Goal: Task Accomplishment & Management: Manage account settings

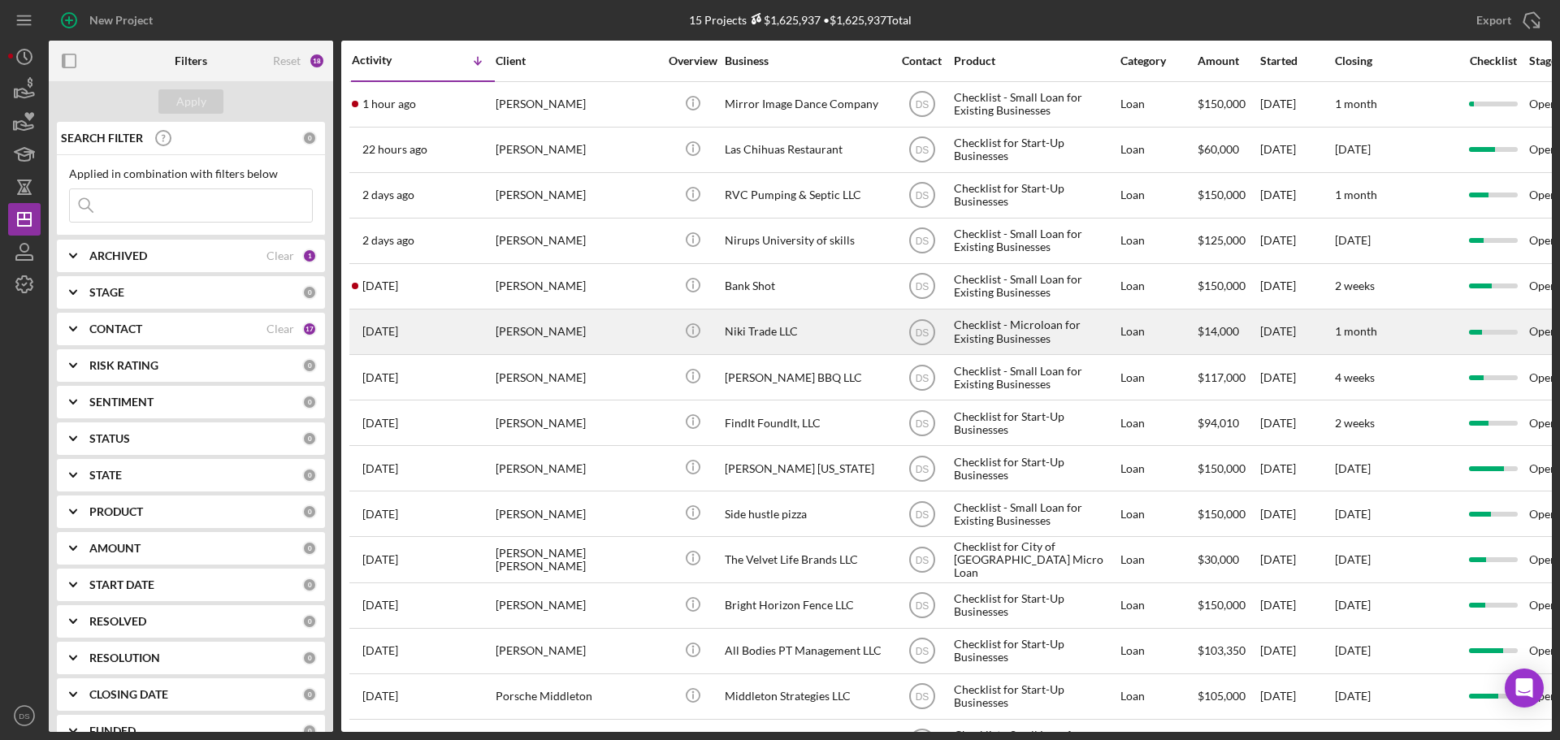
click at [769, 332] on div "Niki Trade LLC" at bounding box center [806, 331] width 162 height 43
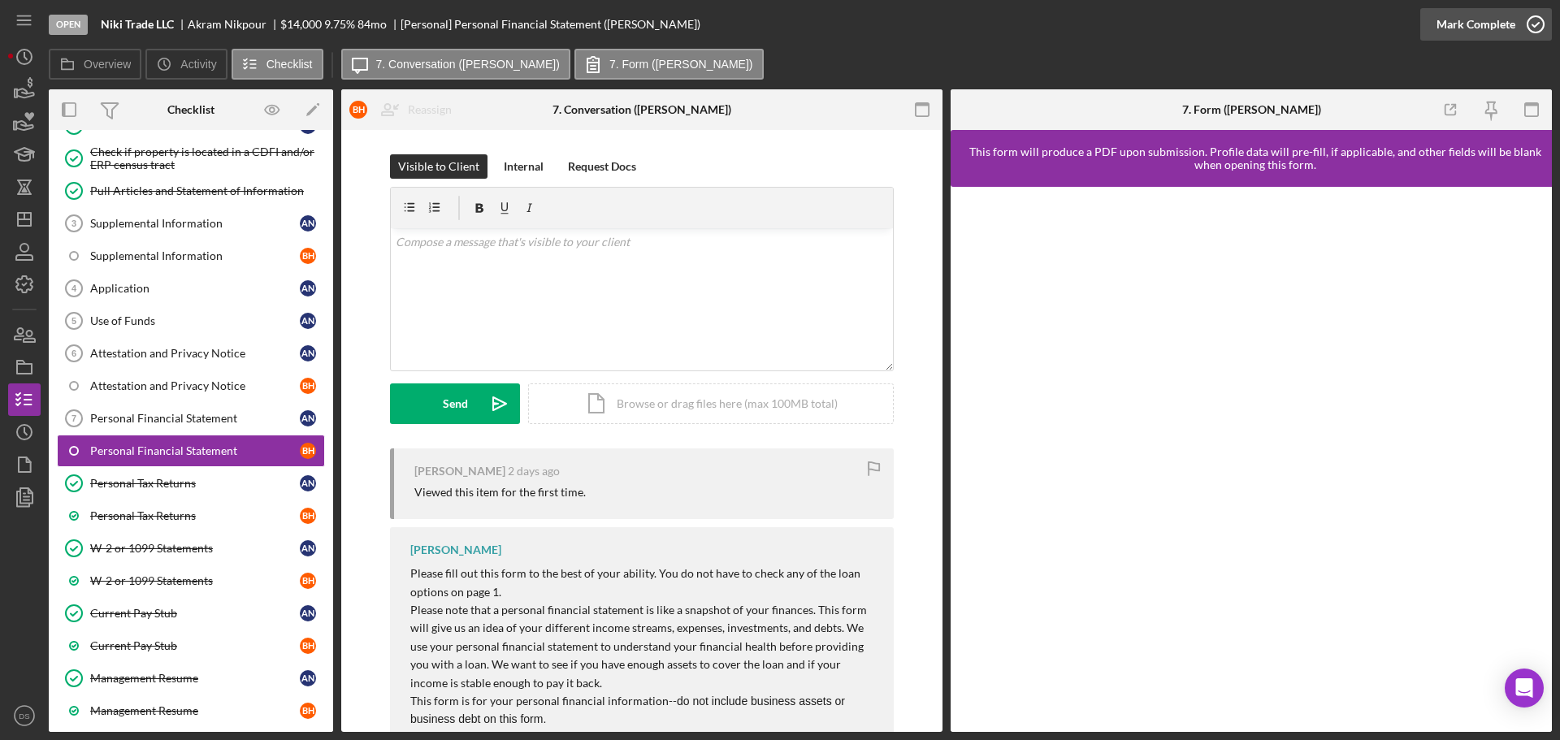
click at [1516, 24] on icon "button" at bounding box center [1535, 24] width 41 height 41
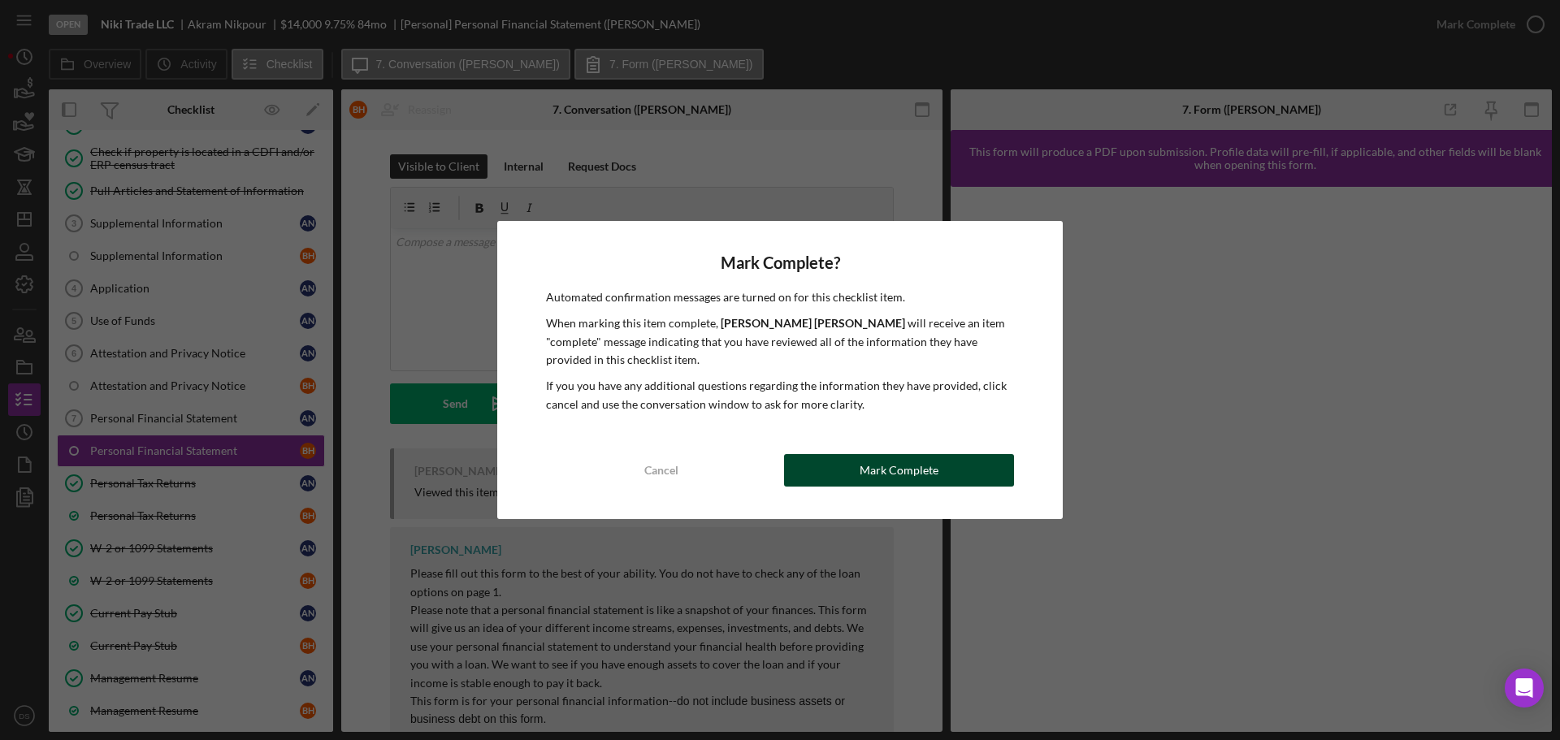
click at [921, 463] on div "Mark Complete" at bounding box center [898, 470] width 79 height 32
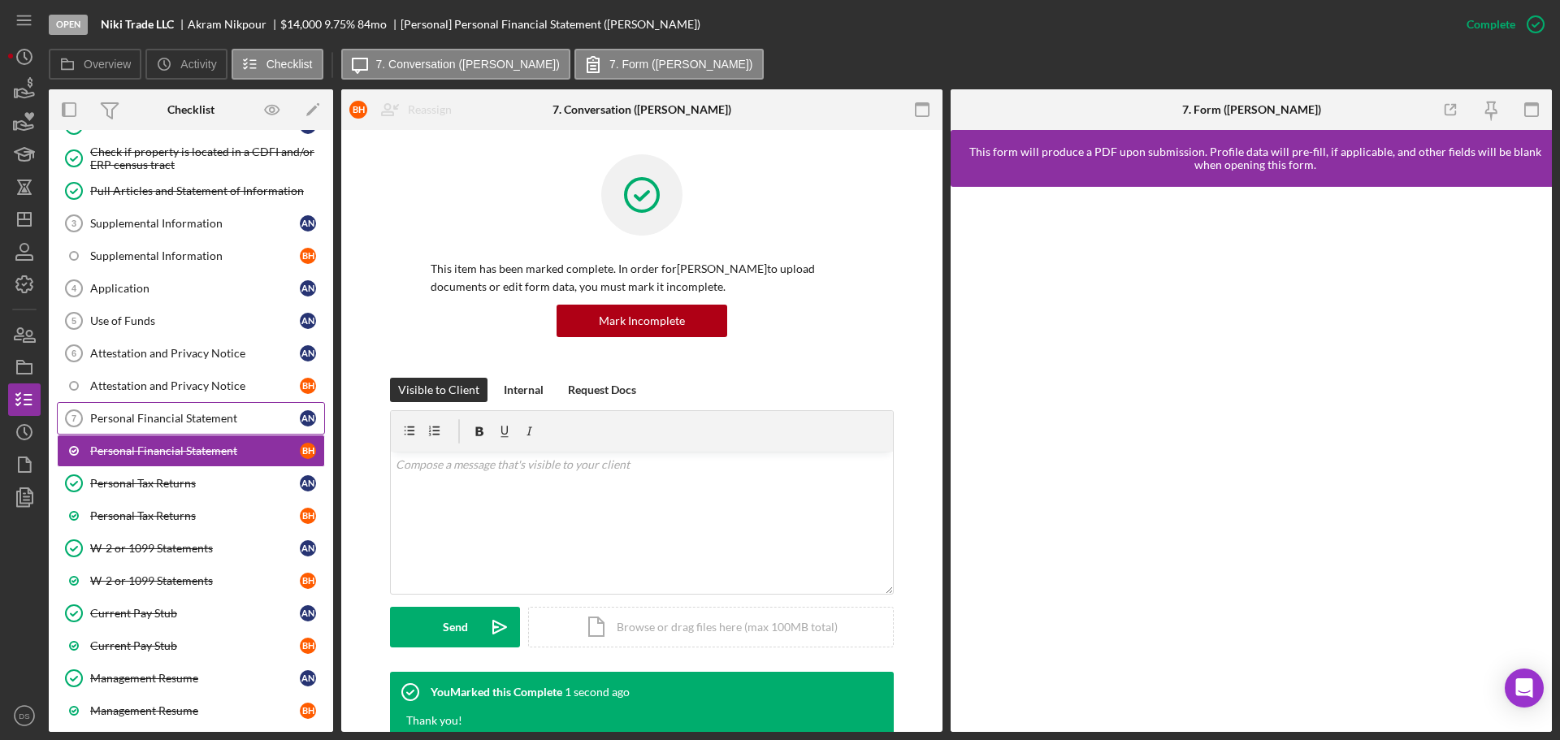
click at [231, 431] on link "Personal Financial Statement 7 Personal Financial Statement A N" at bounding box center [191, 418] width 268 height 32
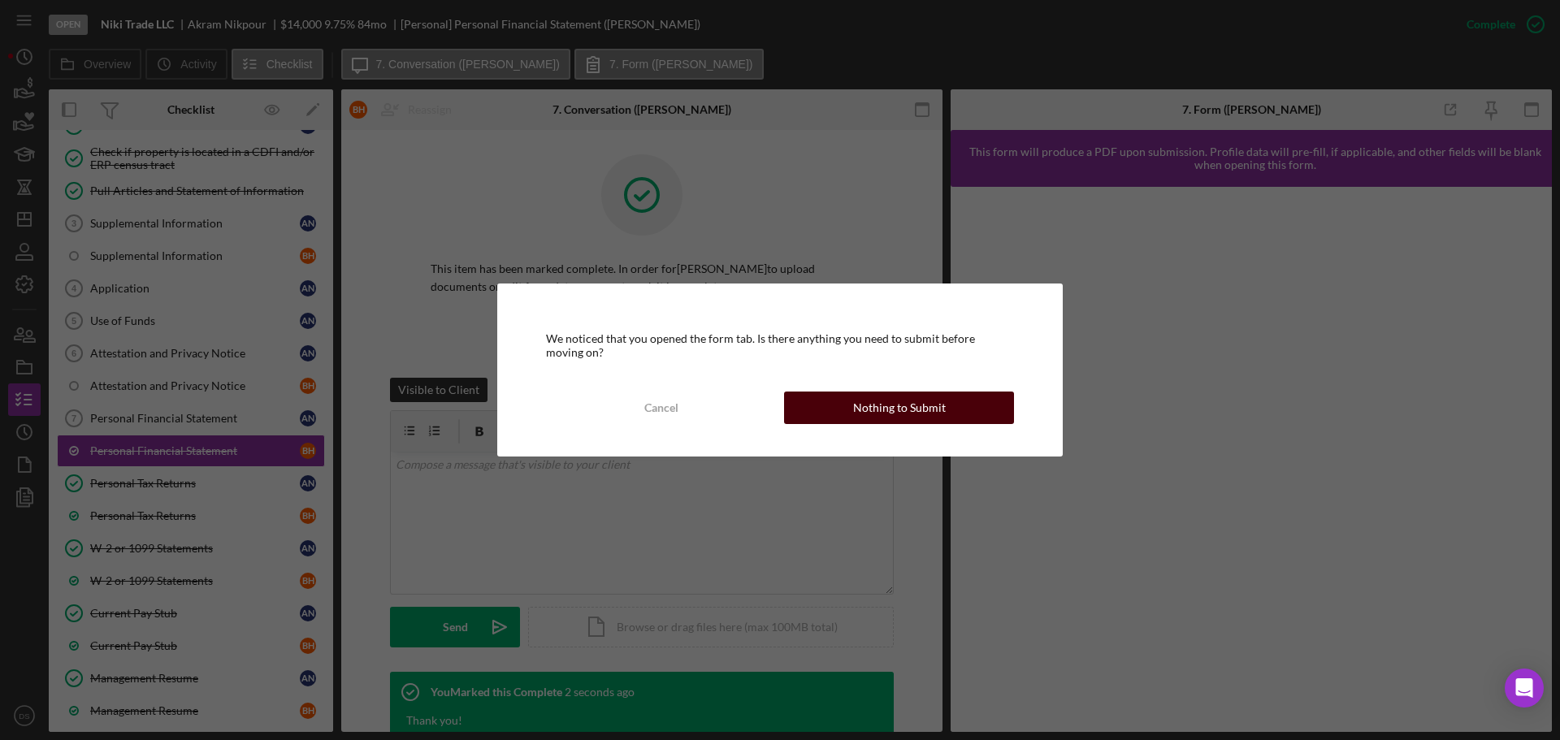
click at [985, 398] on button "Nothing to Submit" at bounding box center [899, 408] width 230 height 32
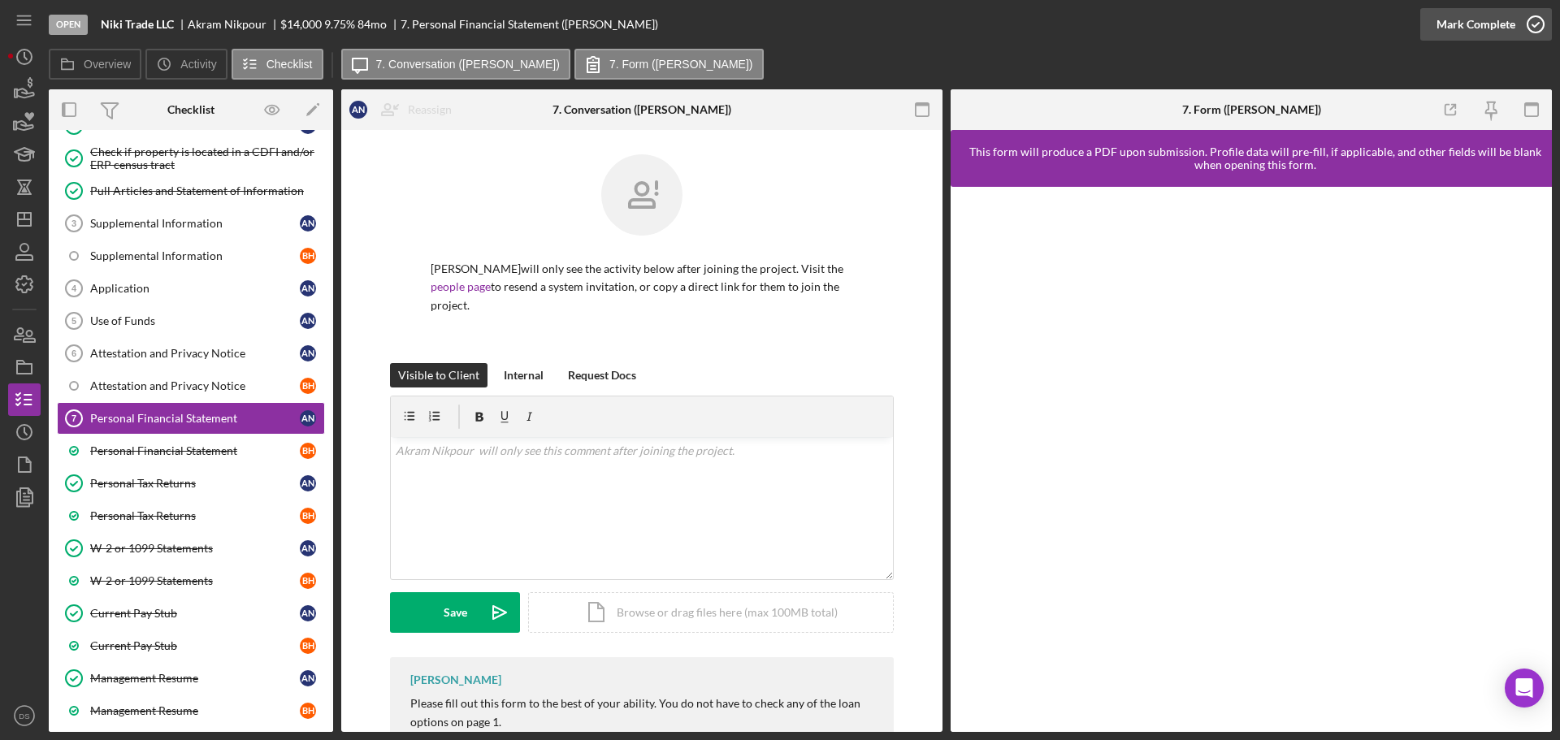
click at [1534, 23] on icon "button" at bounding box center [1535, 24] width 41 height 41
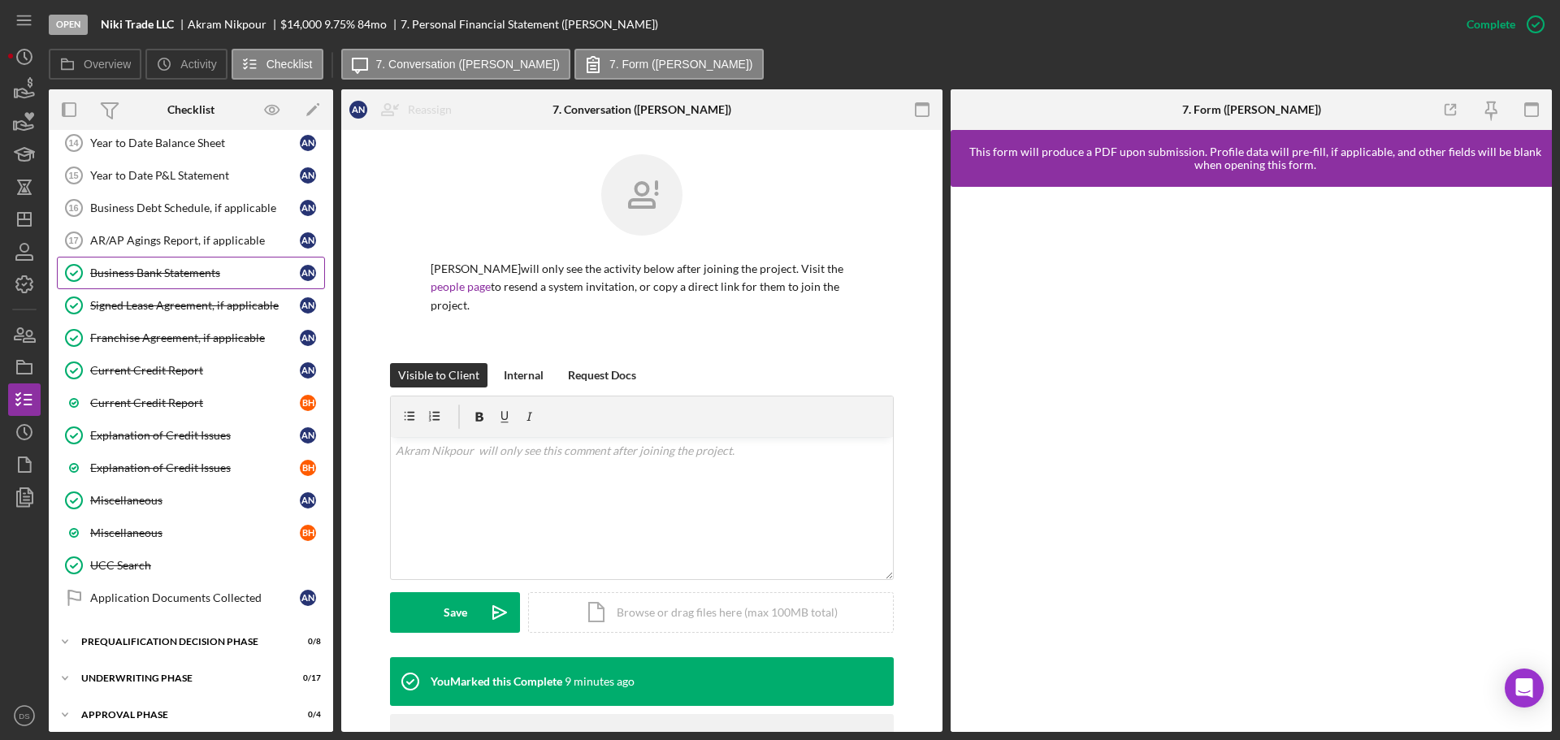
scroll to position [779, 0]
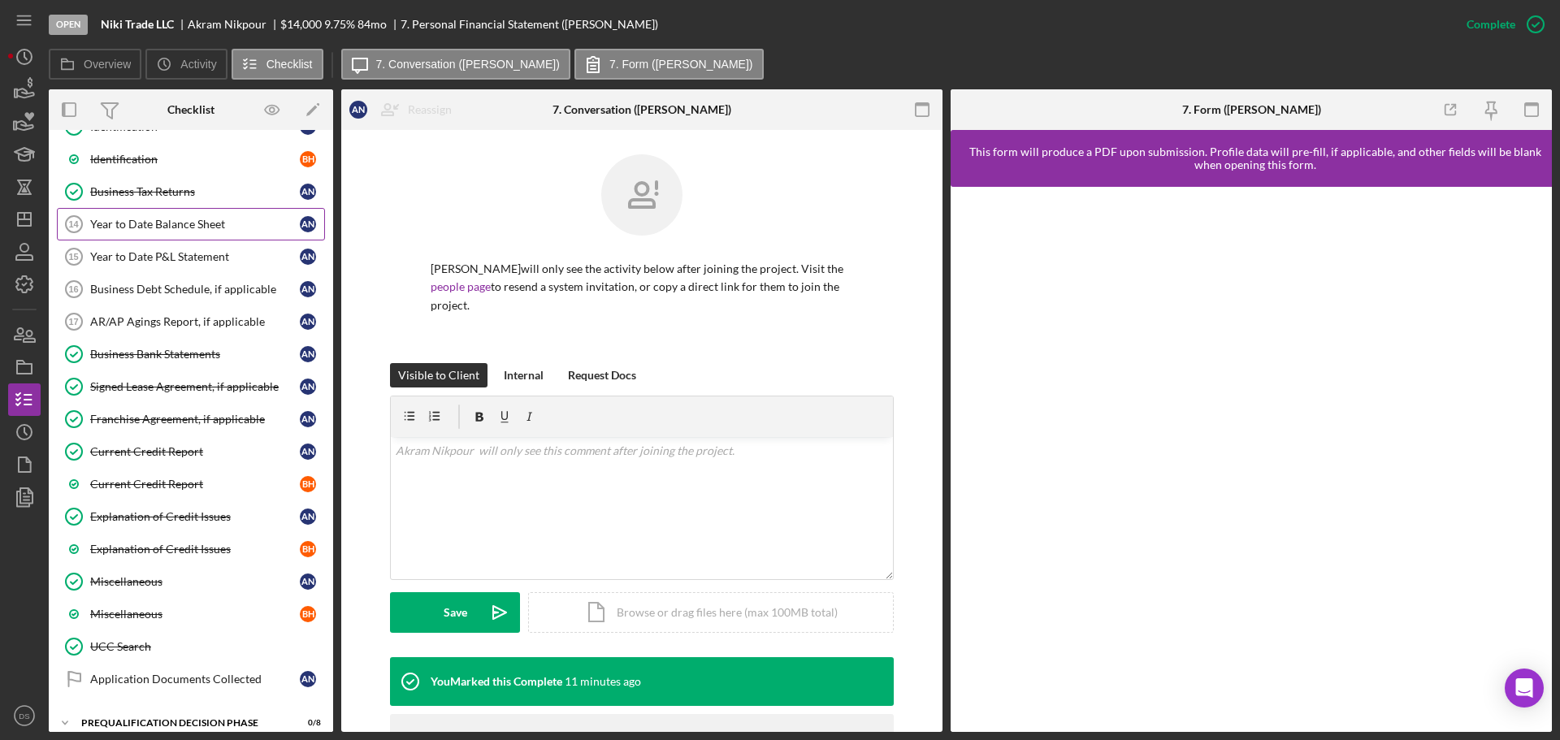
click at [191, 233] on link "Year to Date Balance Sheet 14 Year to Date Balance Sheet A N" at bounding box center [191, 224] width 268 height 32
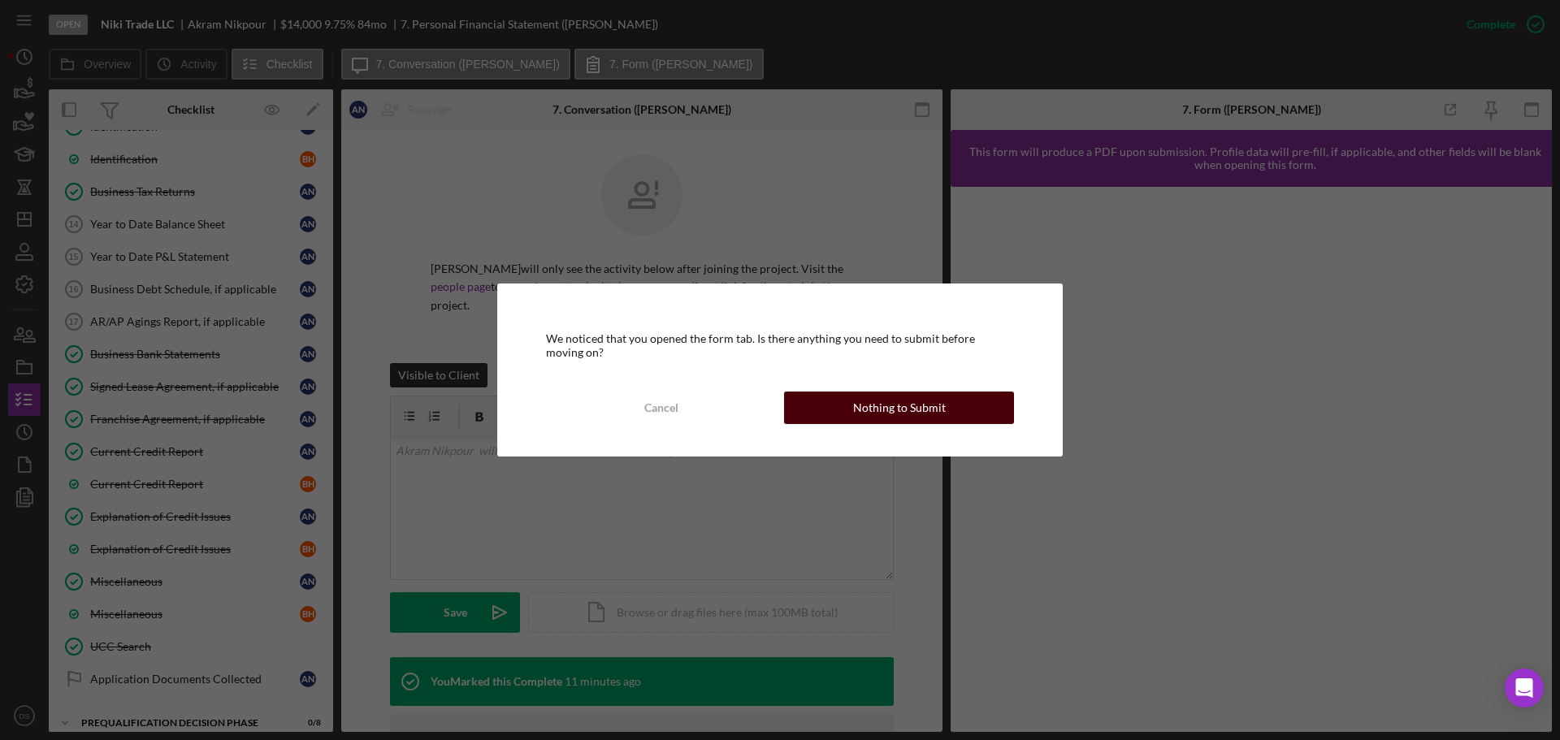
click at [895, 407] on div "Nothing to Submit" at bounding box center [899, 408] width 93 height 32
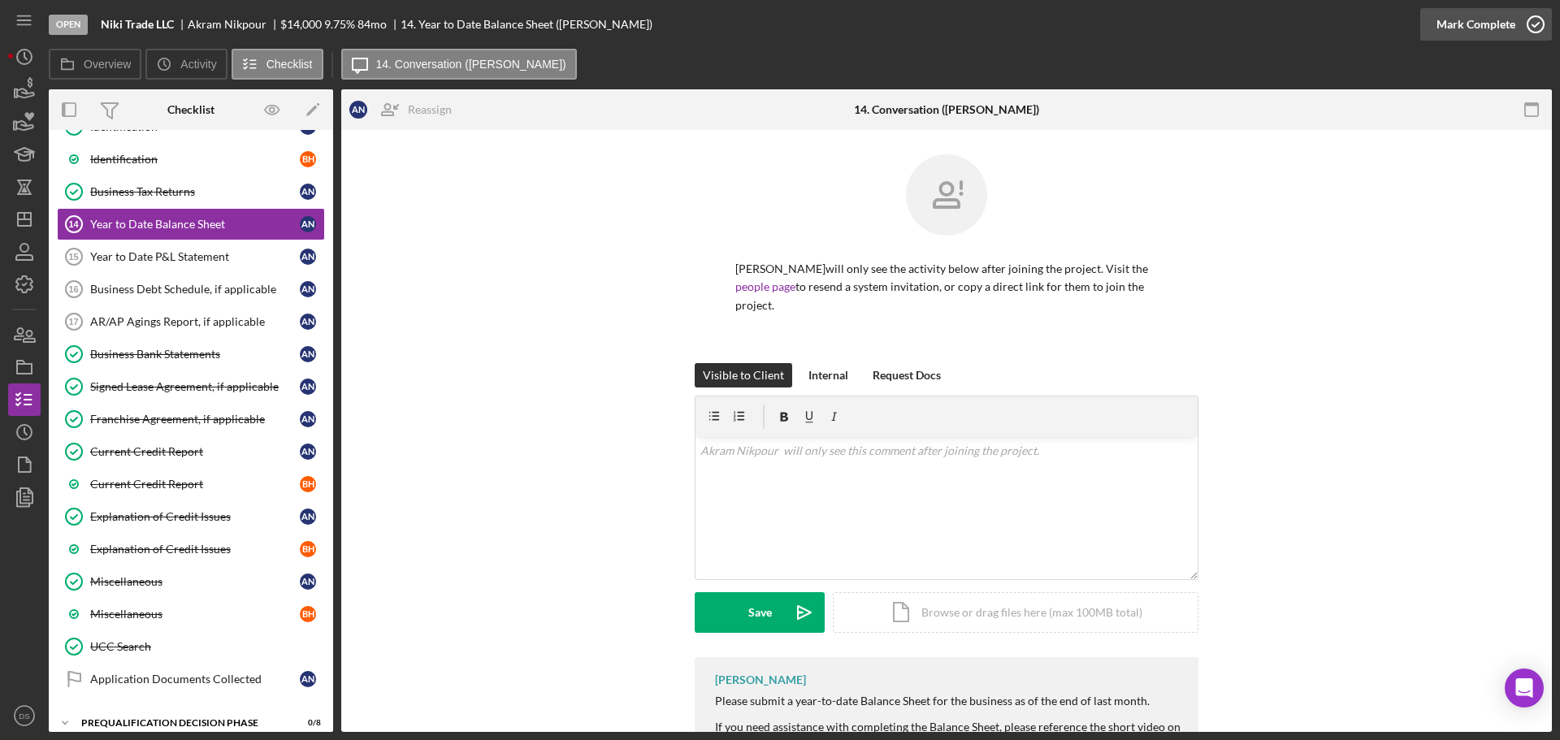
click at [1524, 31] on icon "button" at bounding box center [1535, 24] width 41 height 41
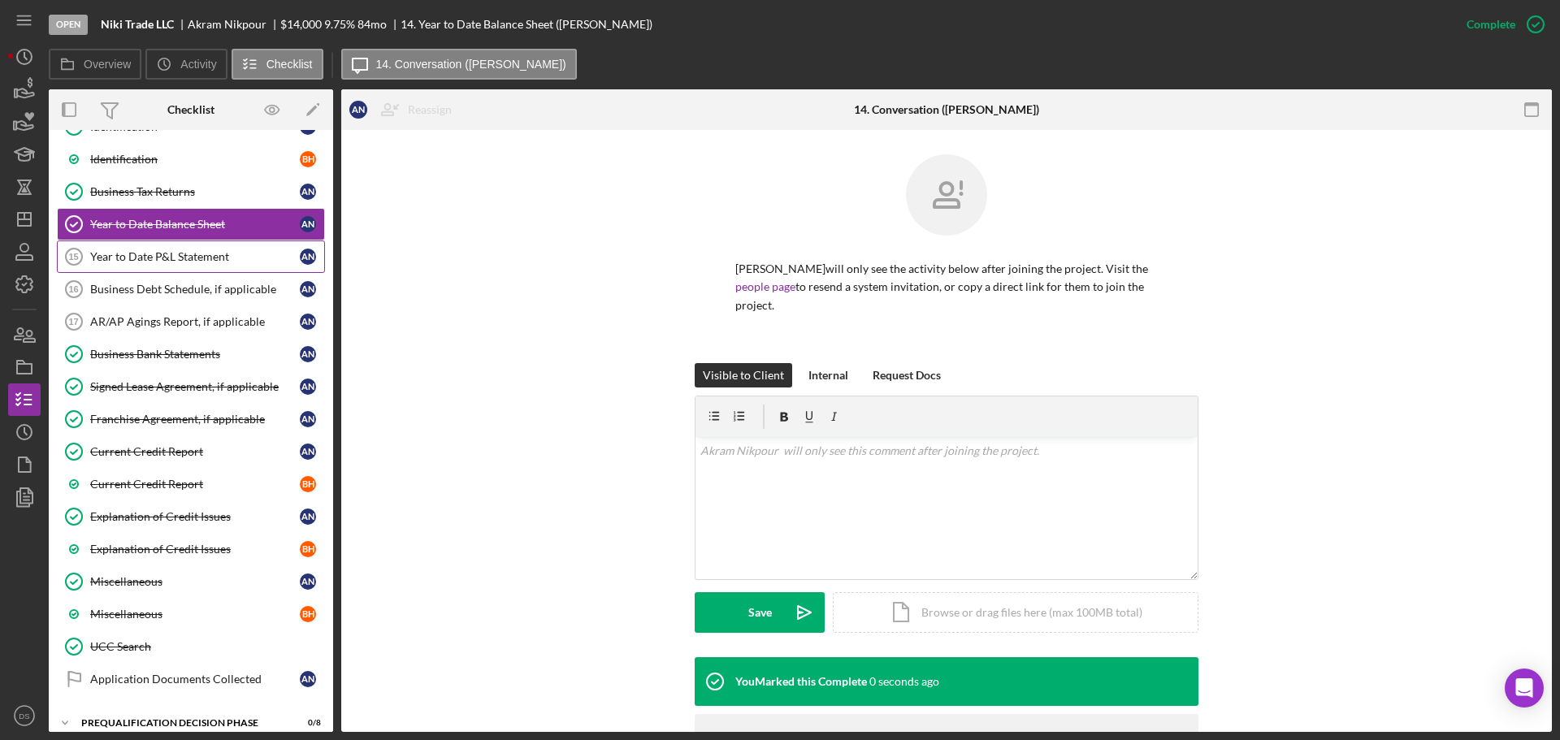
click at [207, 258] on div "Year to Date P&L Statement" at bounding box center [195, 256] width 210 height 13
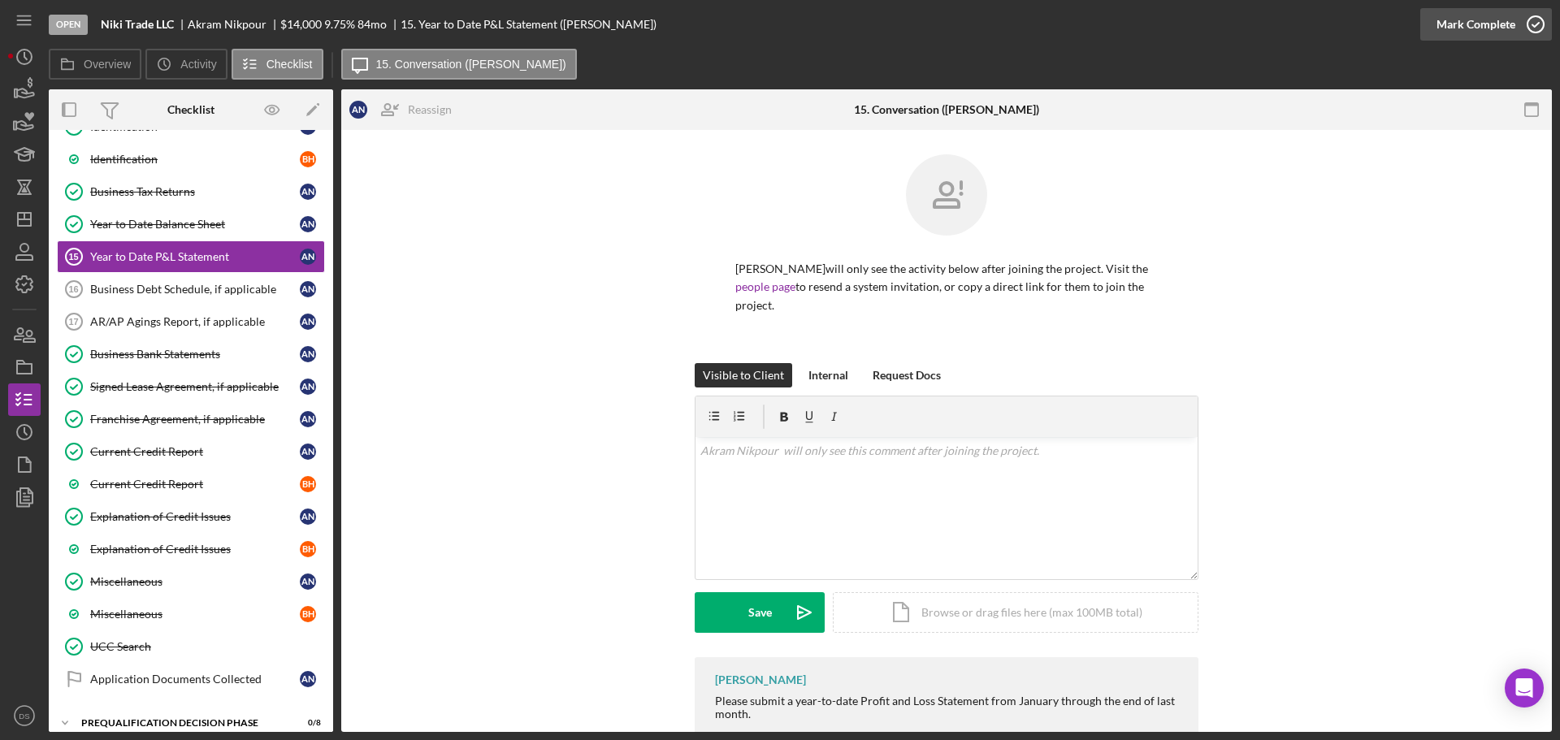
click at [1537, 25] on icon "button" at bounding box center [1535, 24] width 41 height 41
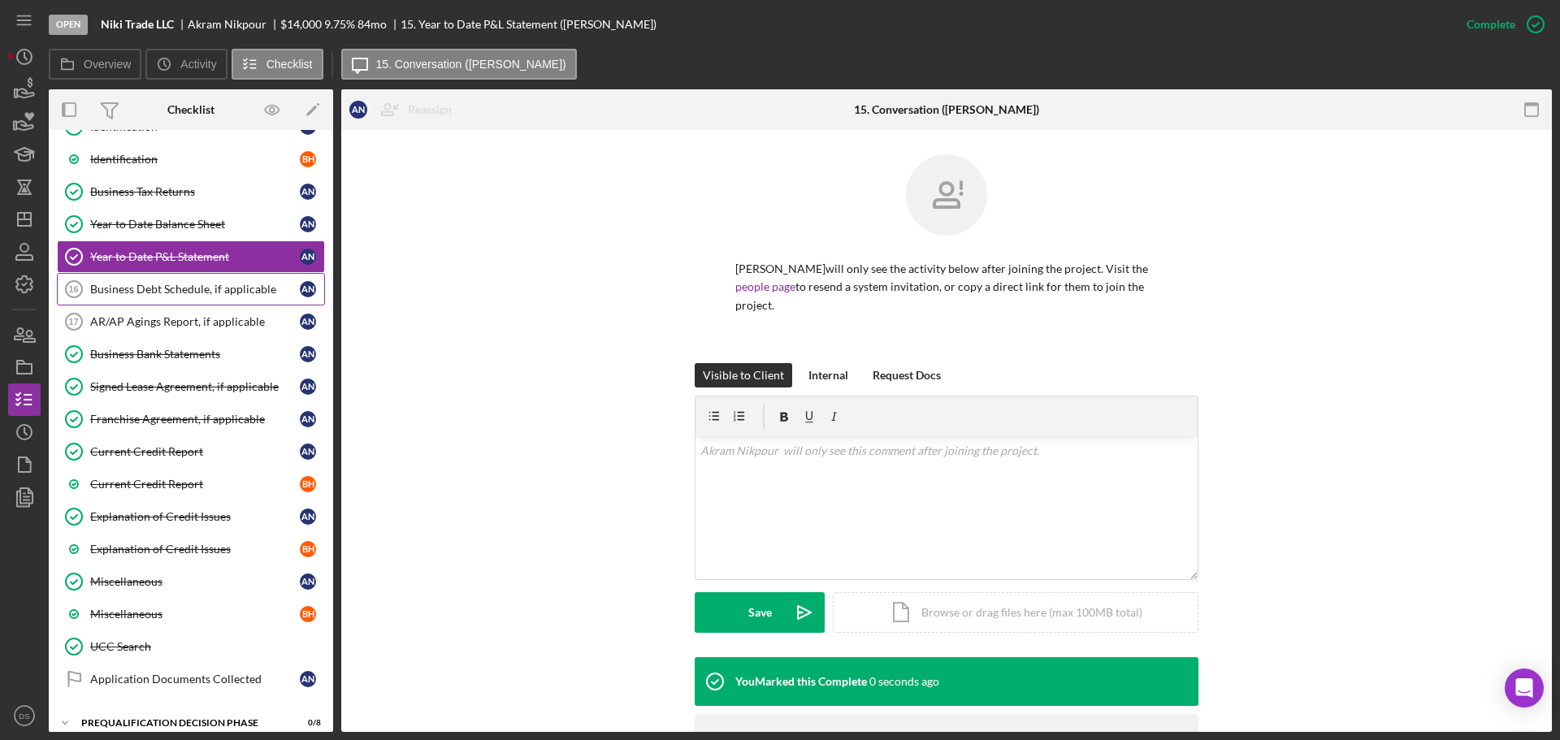
click at [251, 293] on div "Business Debt Schedule, if applicable" at bounding box center [195, 289] width 210 height 13
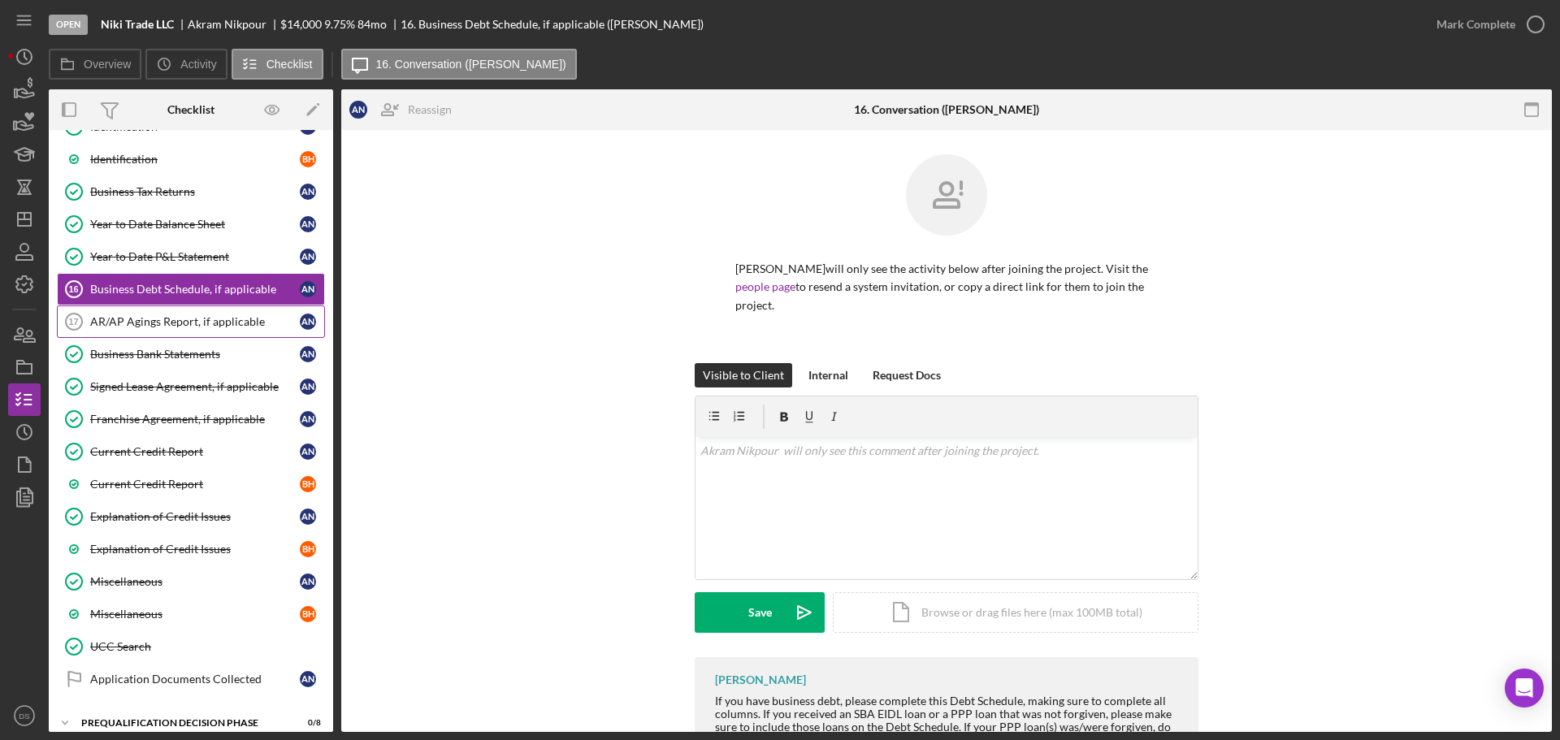
click at [214, 316] on div "AR/AP Agings Report, if applicable" at bounding box center [195, 321] width 210 height 13
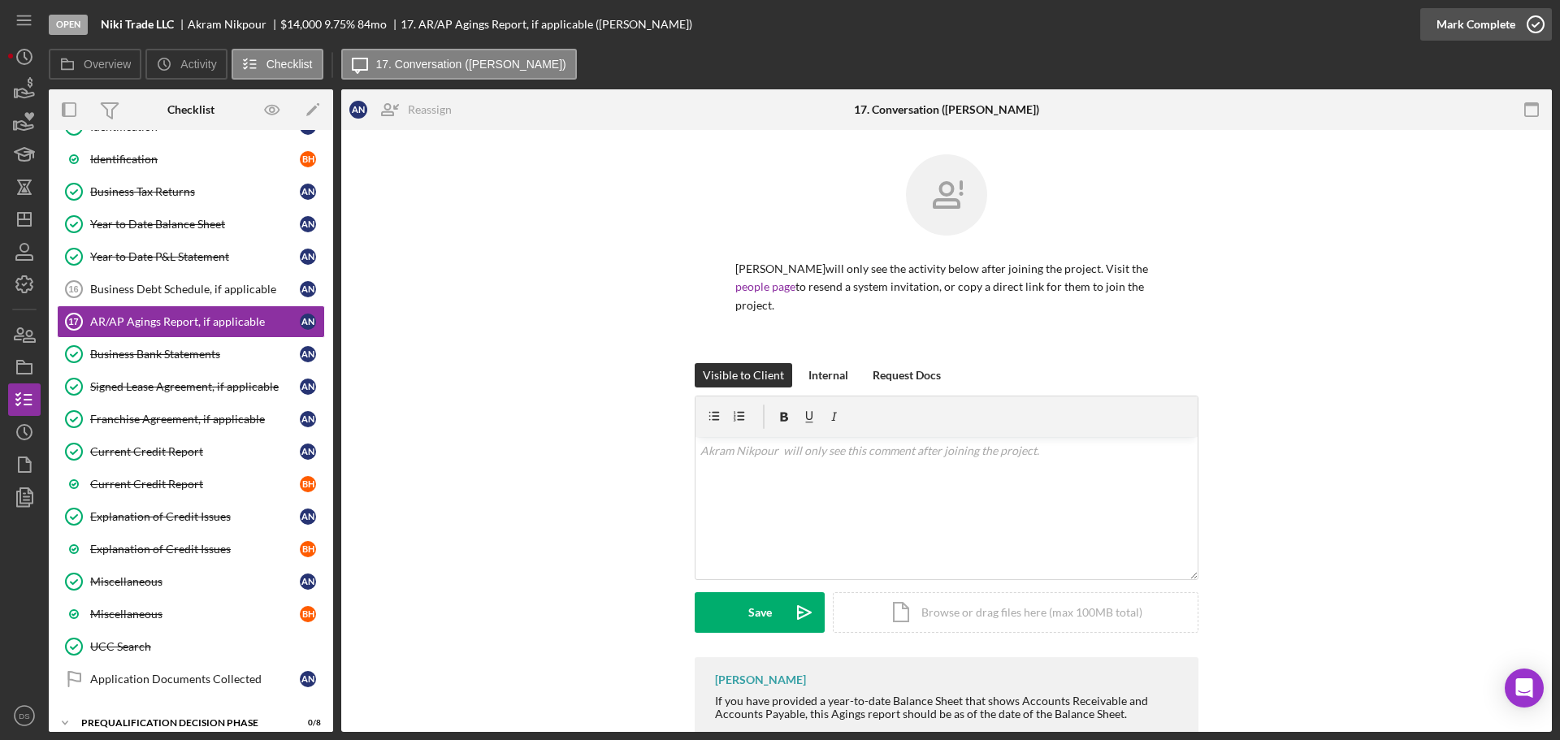
click at [1537, 14] on icon "button" at bounding box center [1535, 24] width 41 height 41
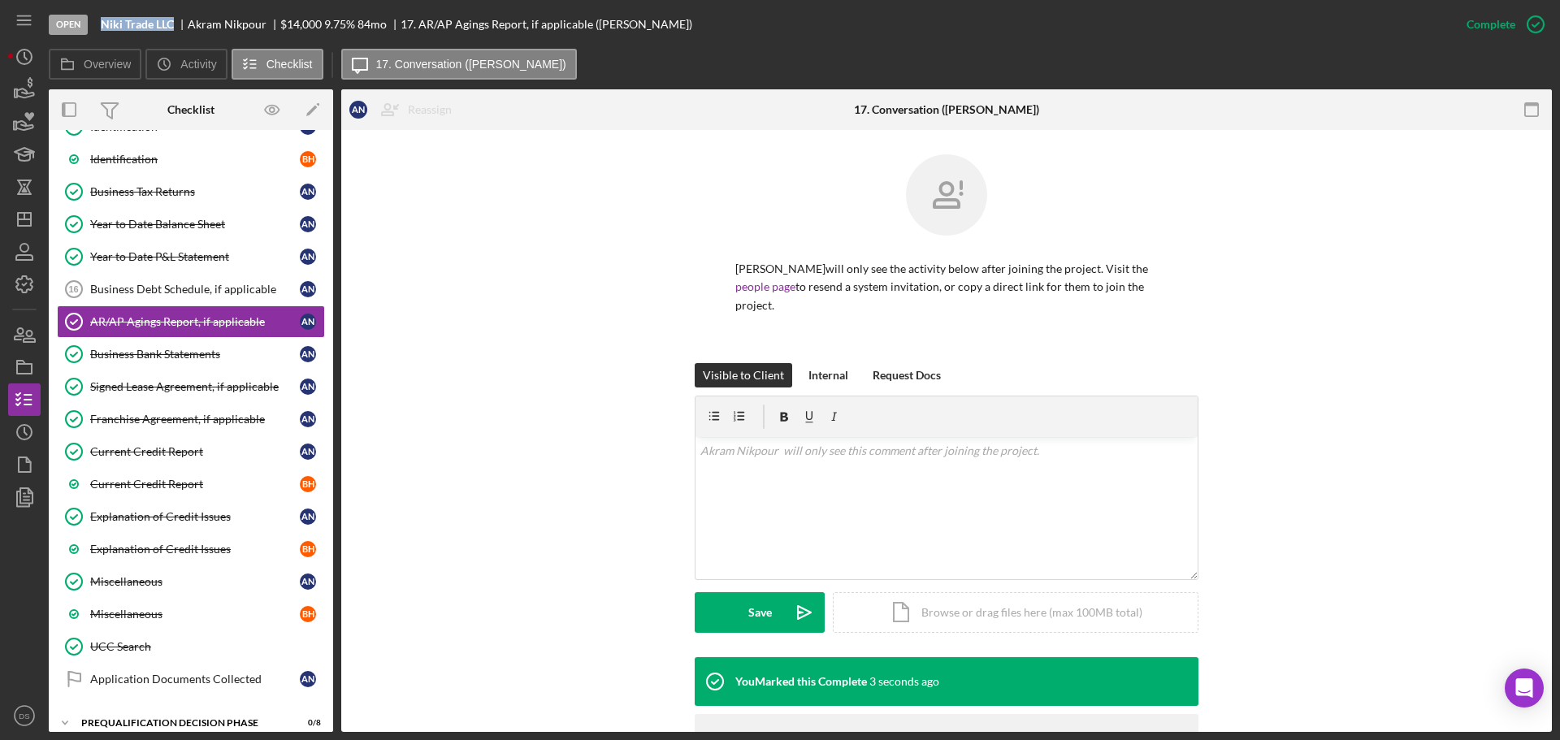
drag, startPoint x: 98, startPoint y: 21, endPoint x: 176, endPoint y: 23, distance: 78.0
click at [176, 23] on div "Open Niki Trade LLC [PERSON_NAME] $14,000 $14,000 9.75 % 84 mo 17. AR/AP Agings…" at bounding box center [749, 24] width 1401 height 49
copy b "Niki Trade LLC"
click at [32, 223] on icon "Icon/Dashboard" at bounding box center [24, 219] width 41 height 41
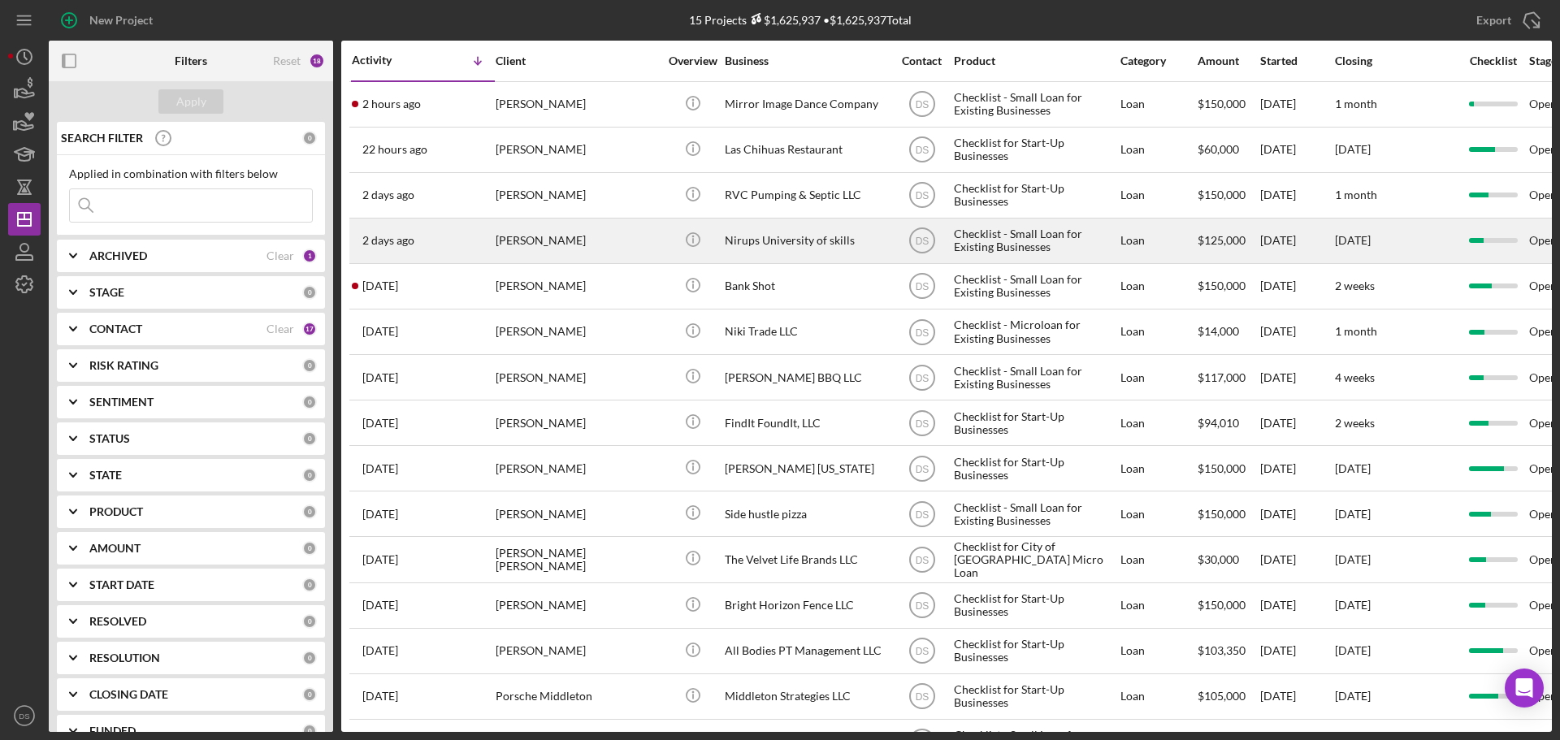
click at [613, 236] on div "[PERSON_NAME]" at bounding box center [576, 240] width 162 height 43
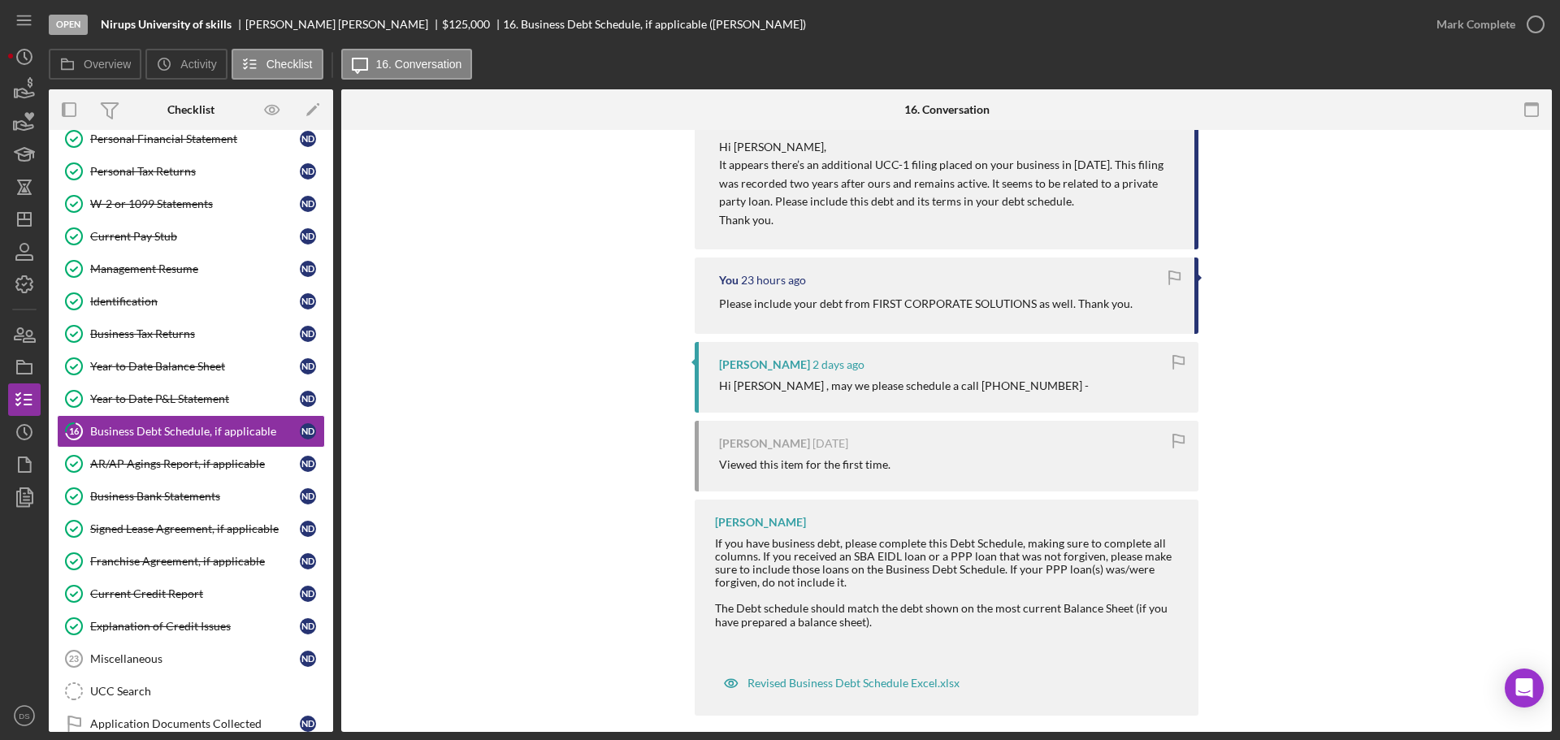
scroll to position [364, 0]
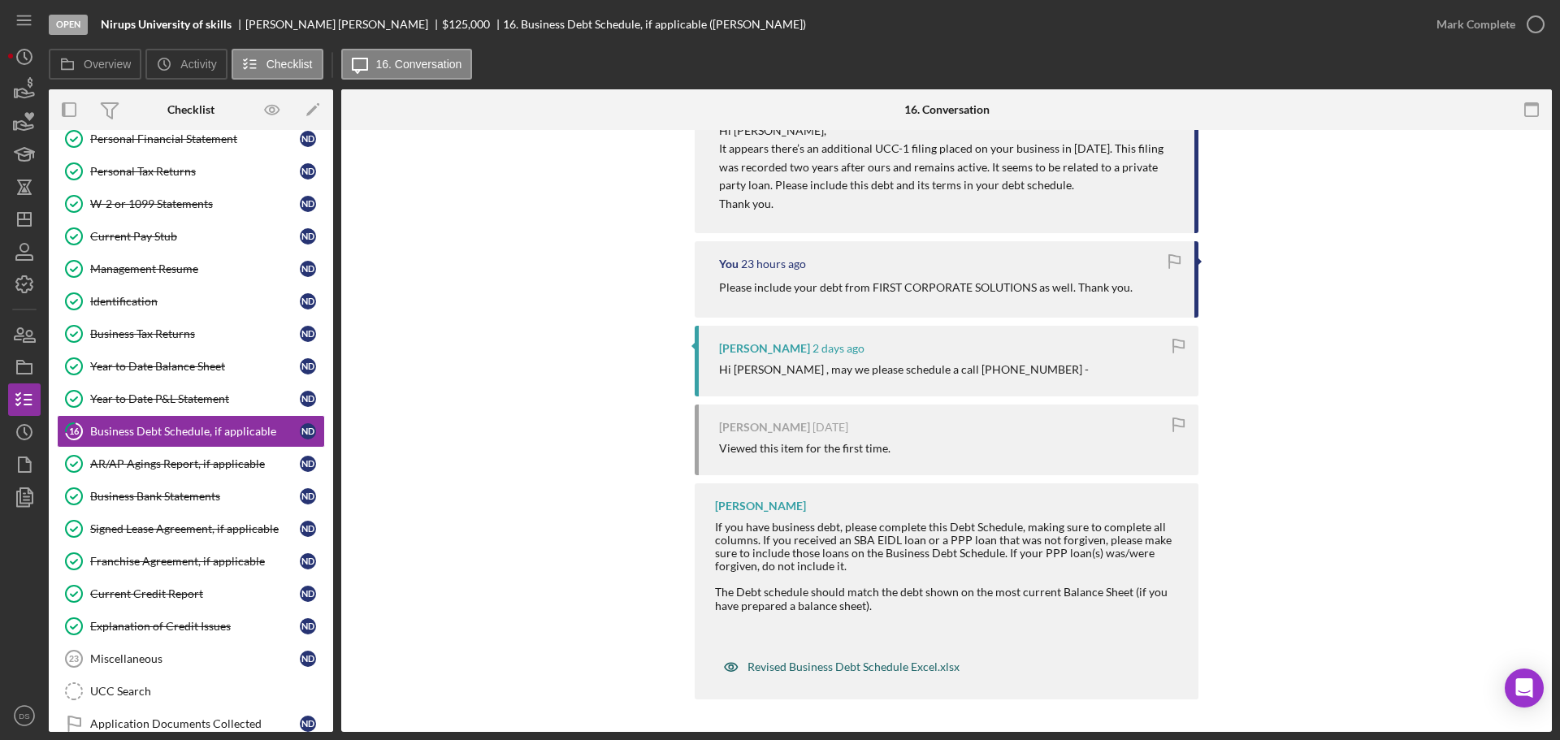
click at [897, 667] on div "Revised Business Debt Schedule Excel.xlsx" at bounding box center [853, 666] width 212 height 13
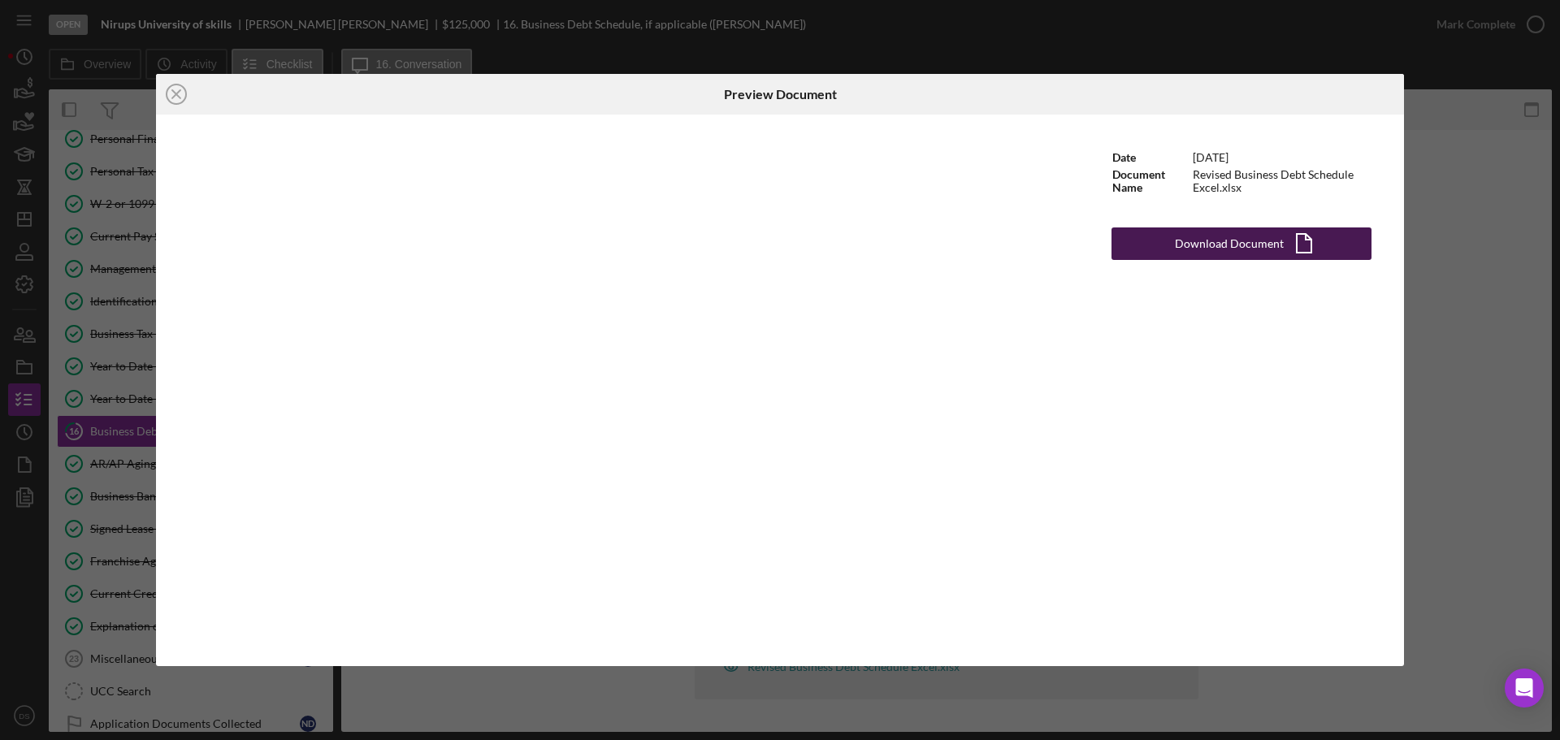
click at [1219, 235] on div "Download Document" at bounding box center [1229, 243] width 109 height 32
click at [167, 95] on circle at bounding box center [176, 93] width 19 height 19
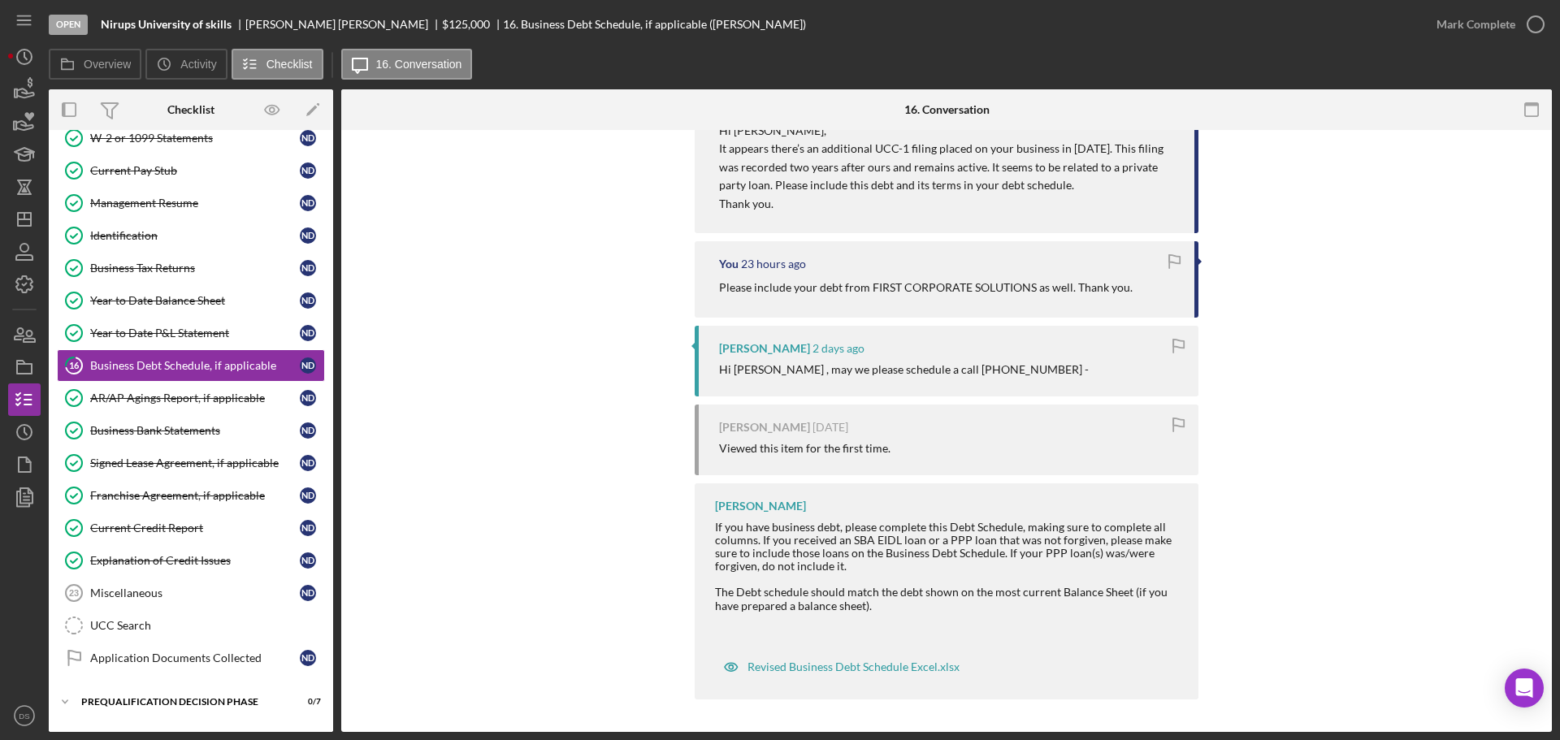
scroll to position [406, 0]
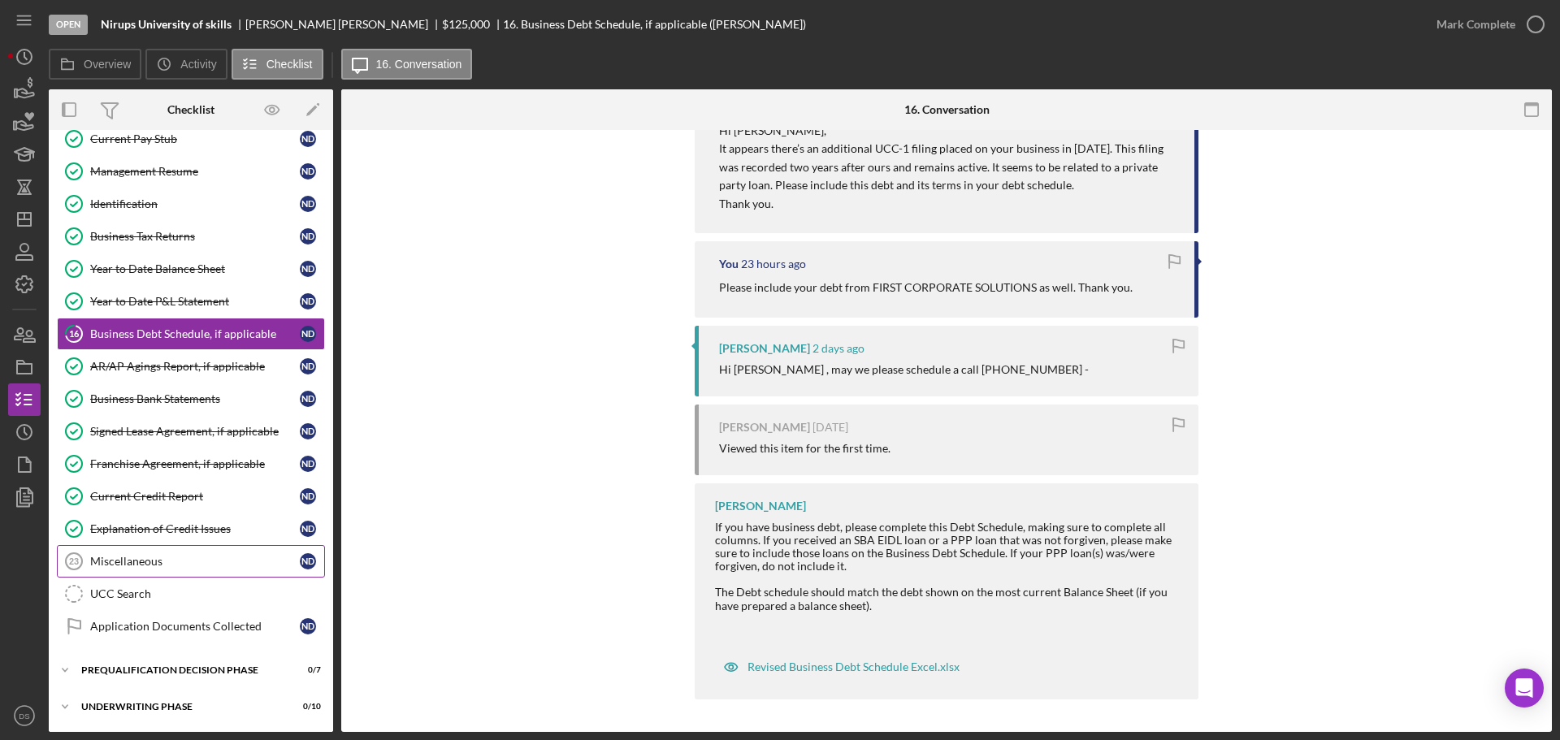
click at [167, 550] on link "Miscellaneous 23 Miscellaneous N D" at bounding box center [191, 561] width 268 height 32
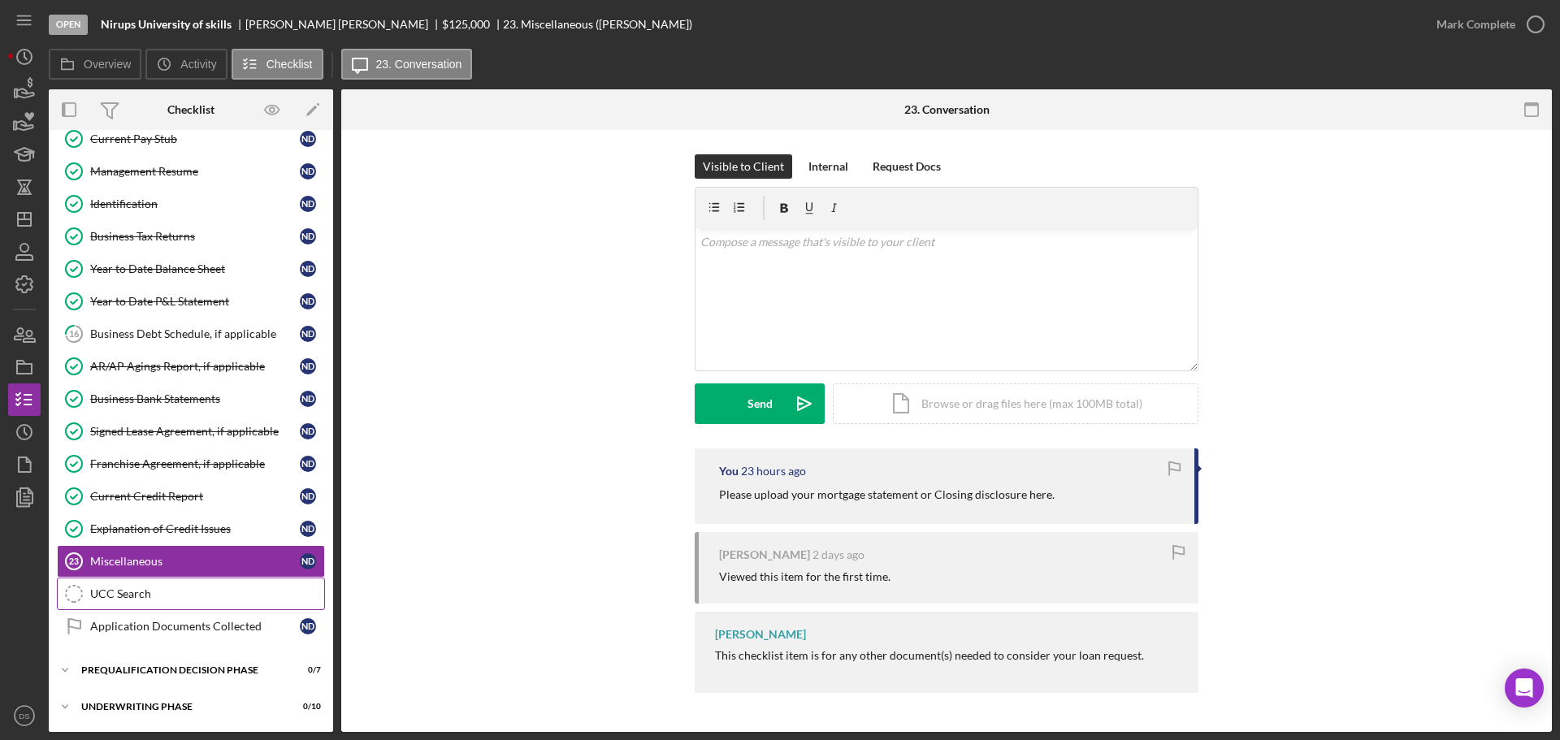
click at [154, 599] on div "UCC Search" at bounding box center [207, 593] width 234 height 13
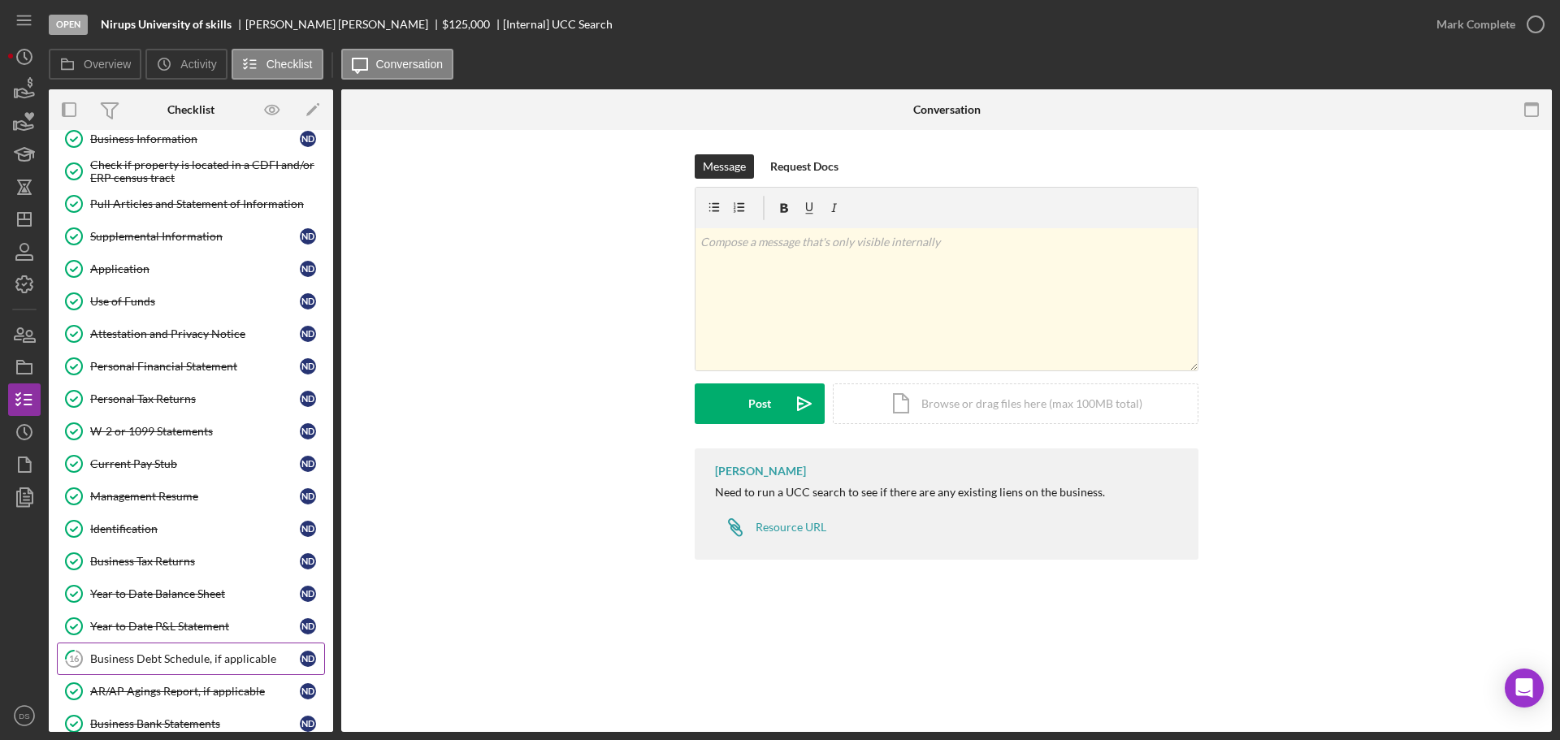
scroll to position [162, 0]
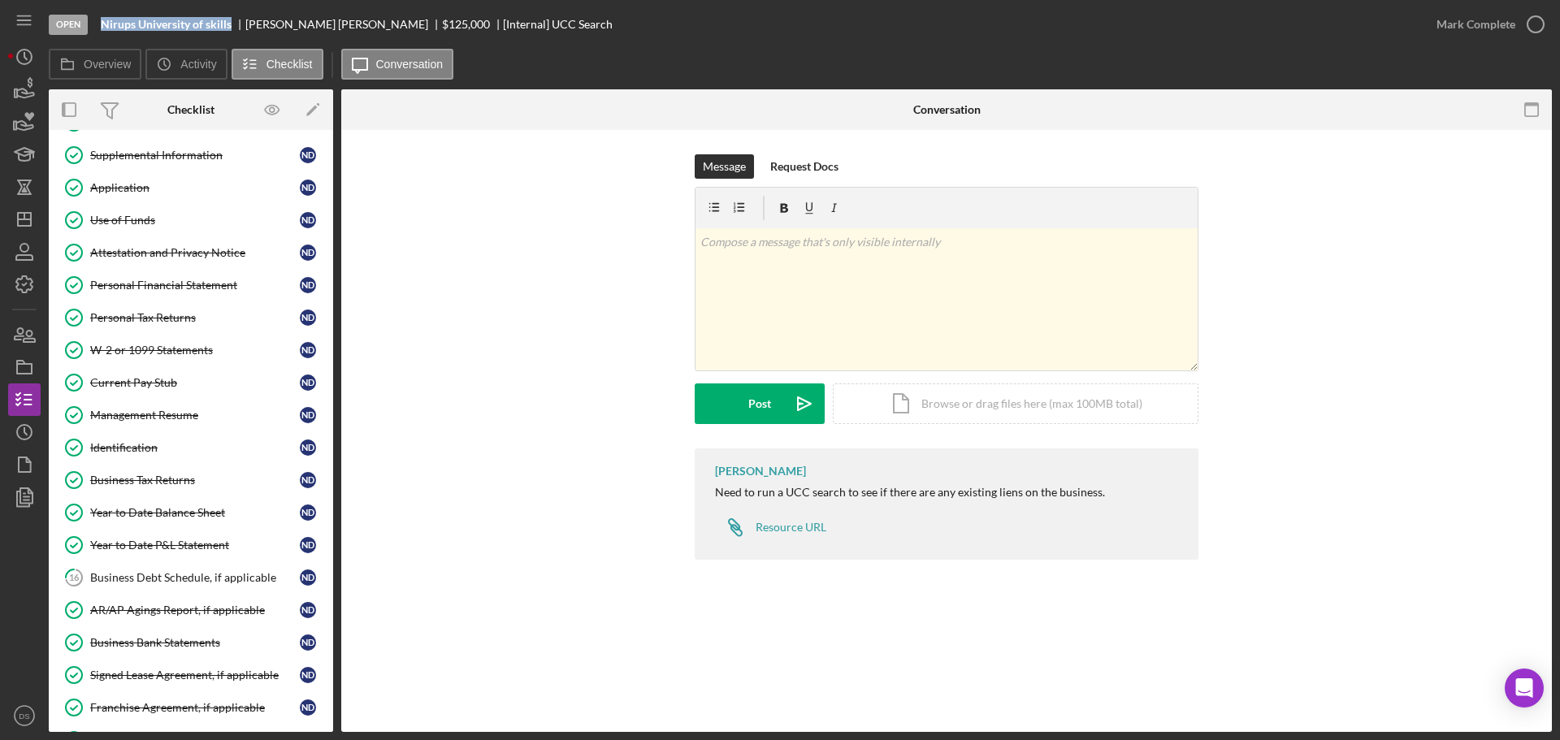
drag, startPoint x: 101, startPoint y: 22, endPoint x: 223, endPoint y: 27, distance: 122.8
click at [230, 24] on b "Nirups University of skills" at bounding box center [166, 24] width 131 height 13
copy b "Nirups University of skills"
click at [25, 212] on icon "Icon/Dashboard" at bounding box center [24, 219] width 41 height 41
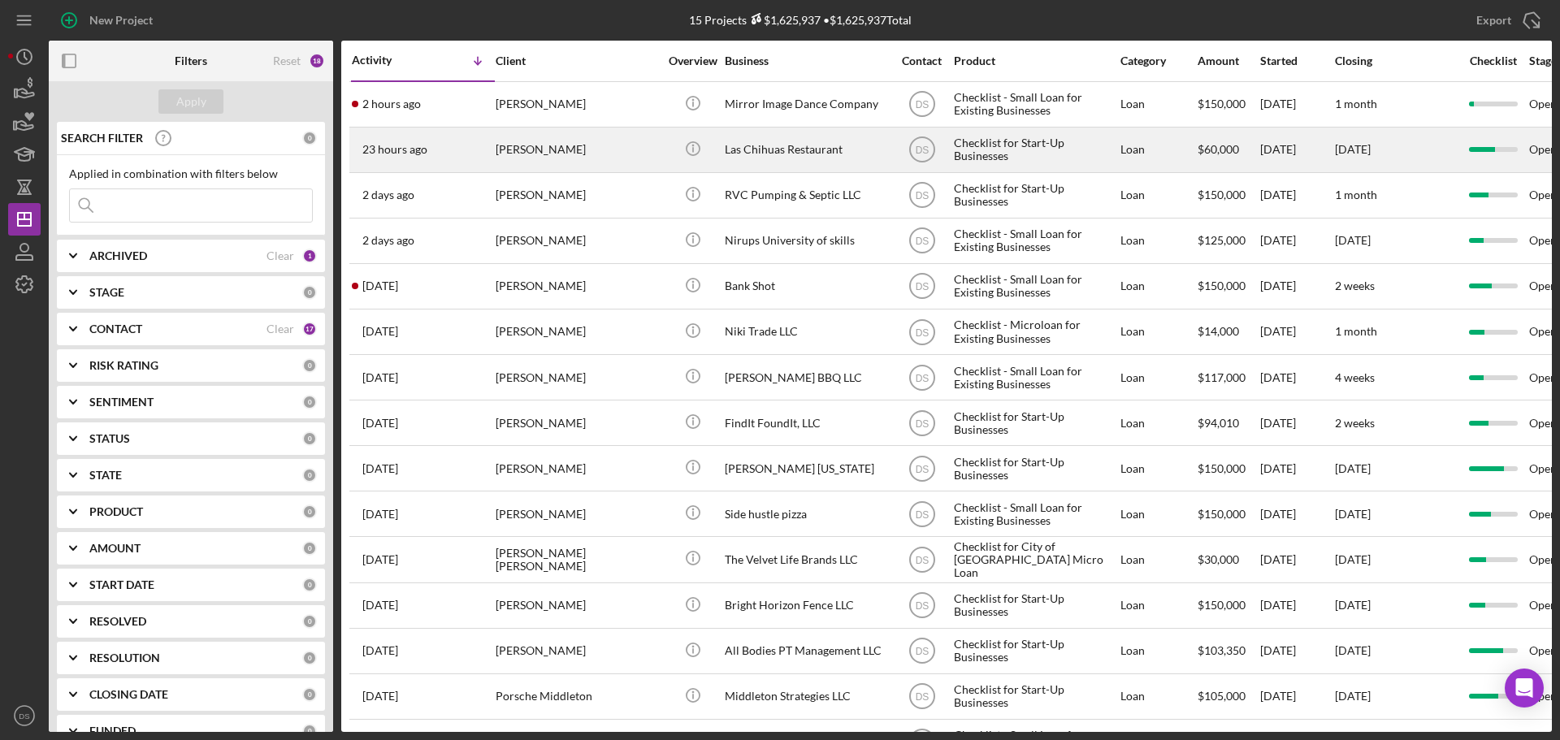
click at [794, 148] on div "Las Chihuas Restaurant" at bounding box center [806, 149] width 162 height 43
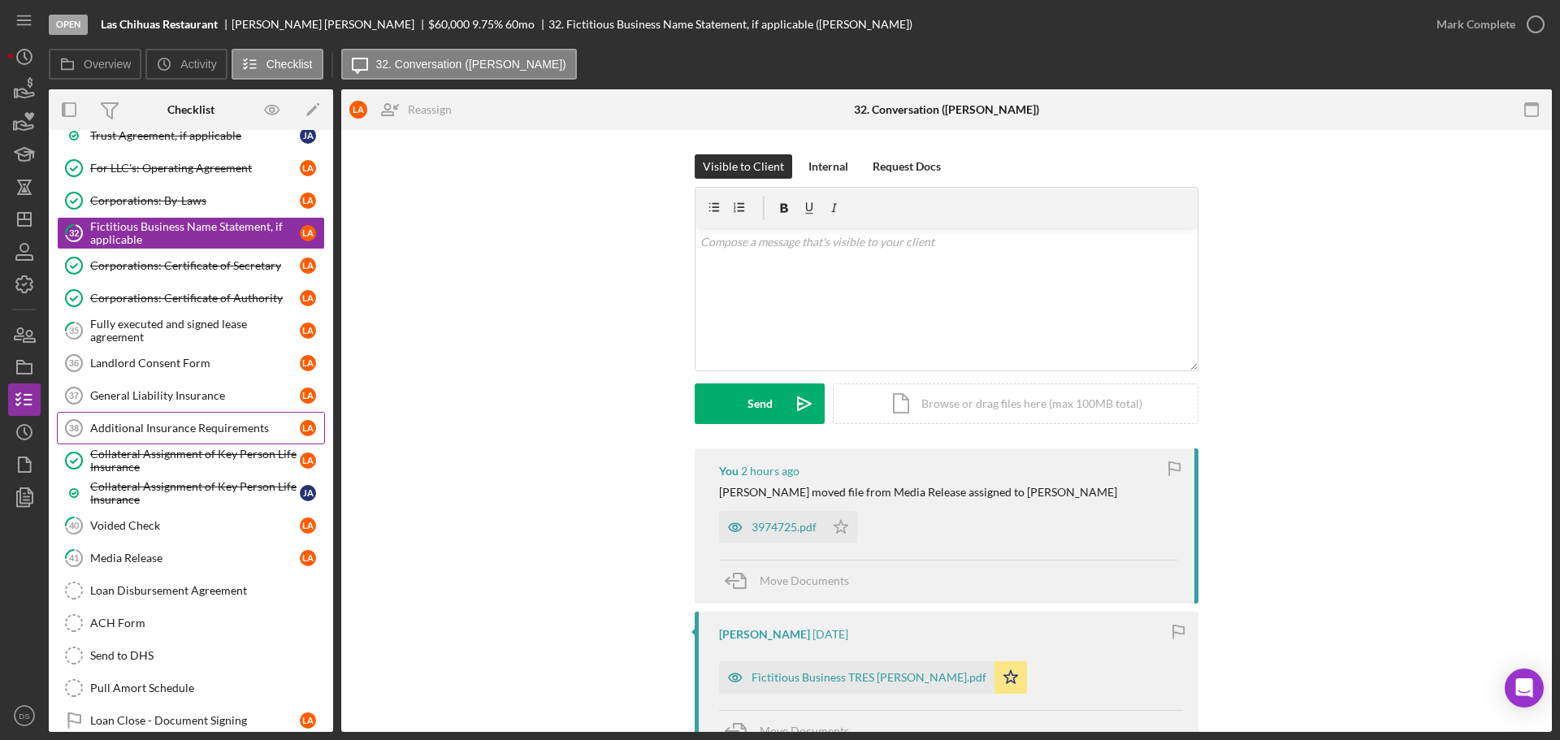
scroll to position [389, 0]
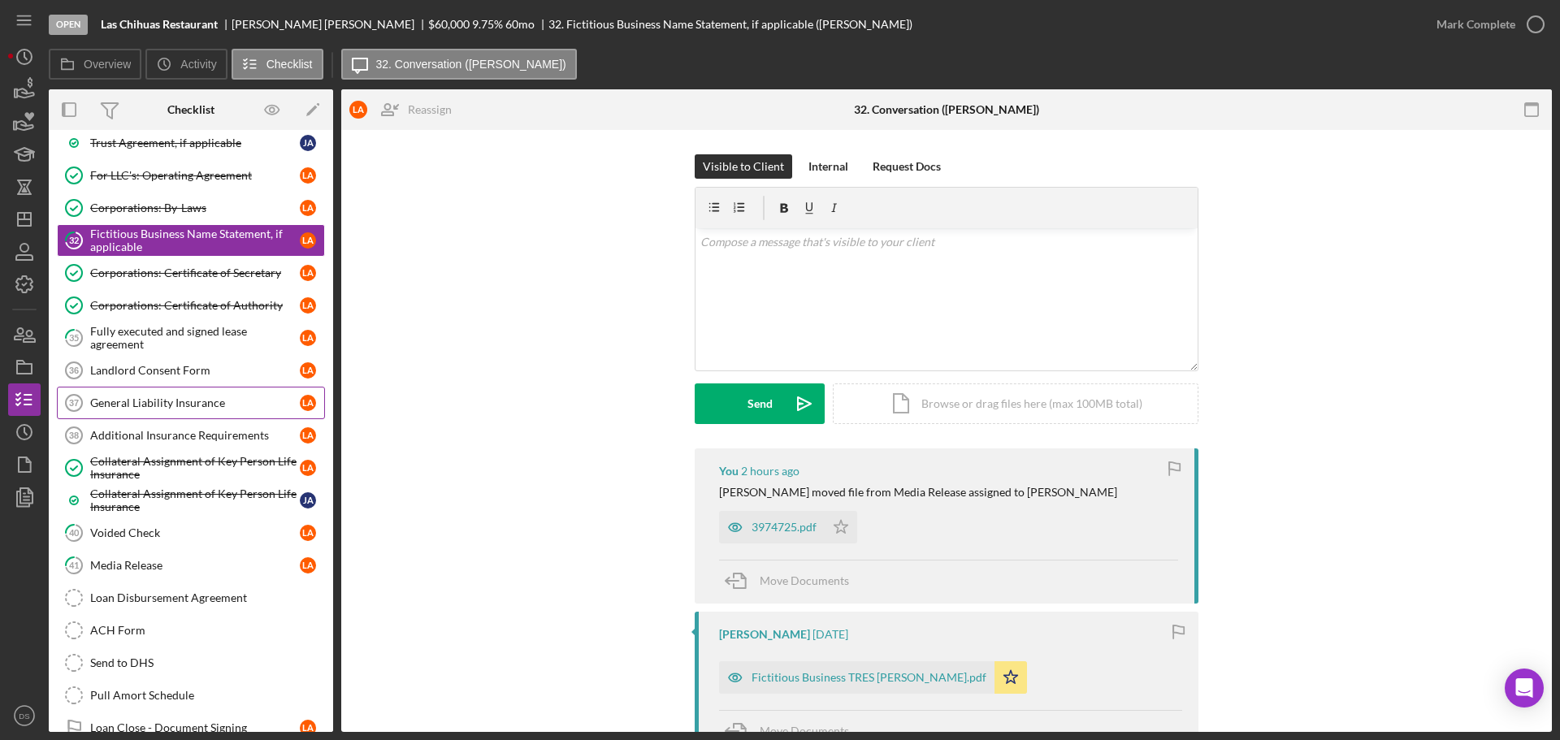
click at [180, 402] on div "General Liability Insurance" at bounding box center [195, 402] width 210 height 13
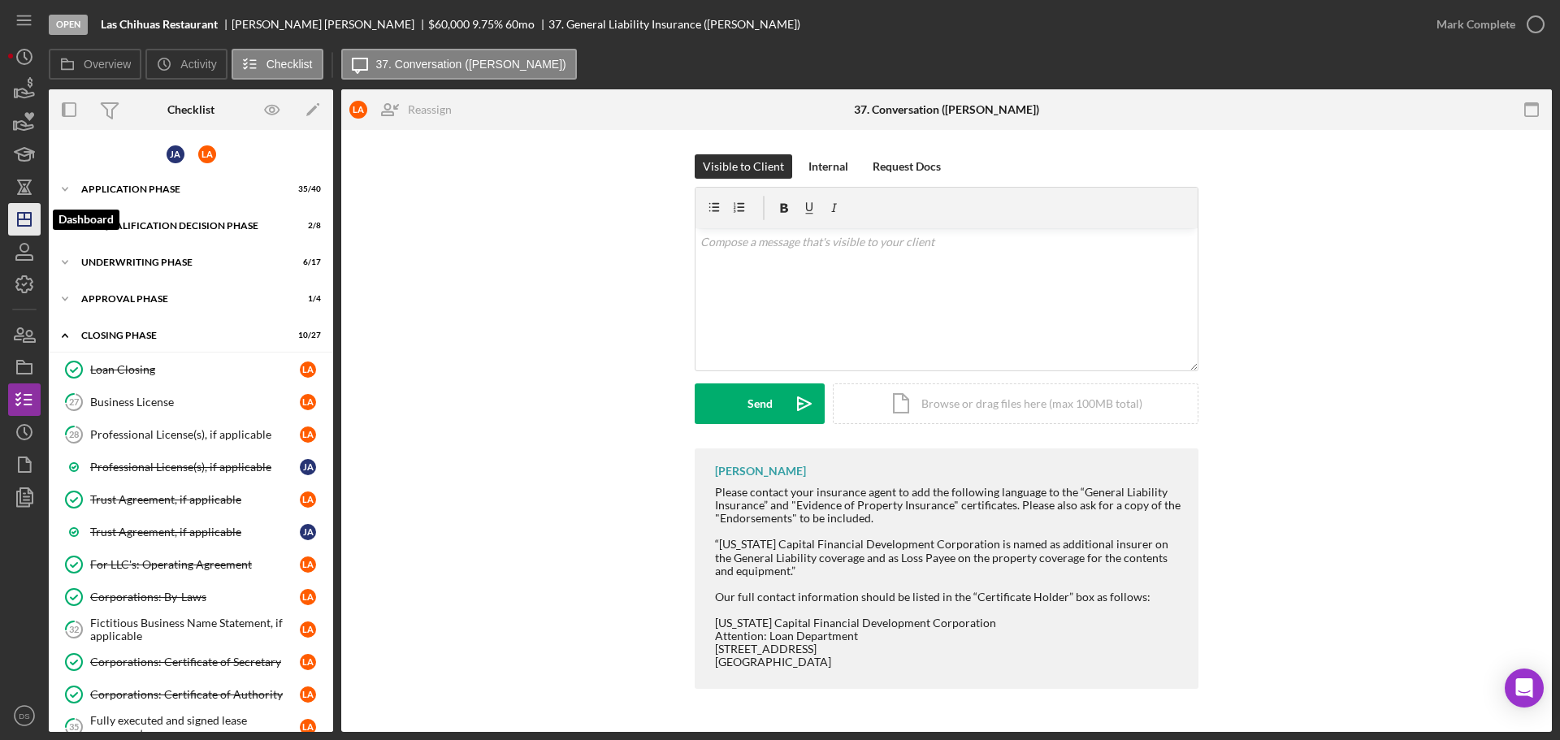
click at [31, 218] on polygon "button" at bounding box center [24, 219] width 13 height 13
